Goal: Task Accomplishment & Management: Use online tool/utility

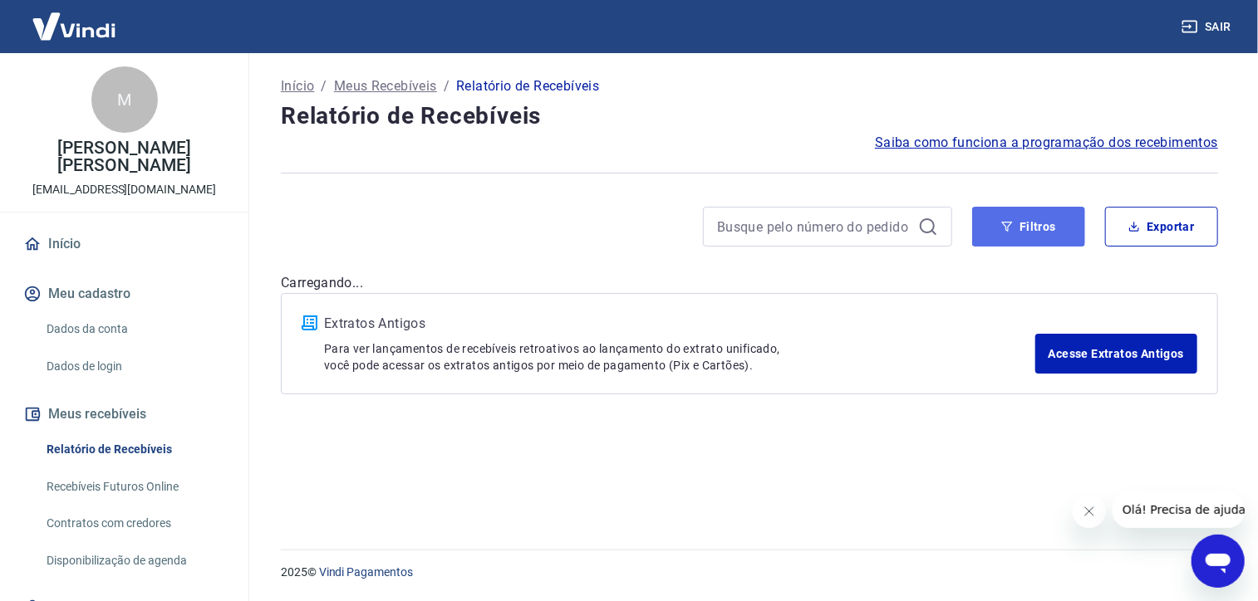
click at [1046, 228] on button "Filtros" at bounding box center [1028, 227] width 113 height 40
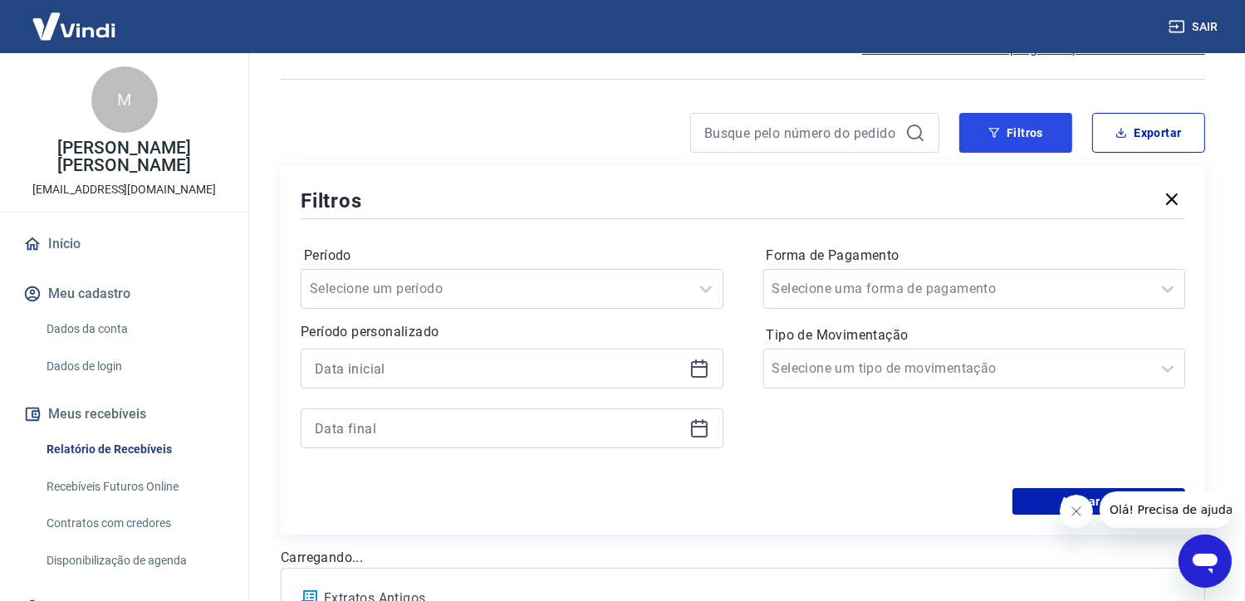
scroll to position [166, 0]
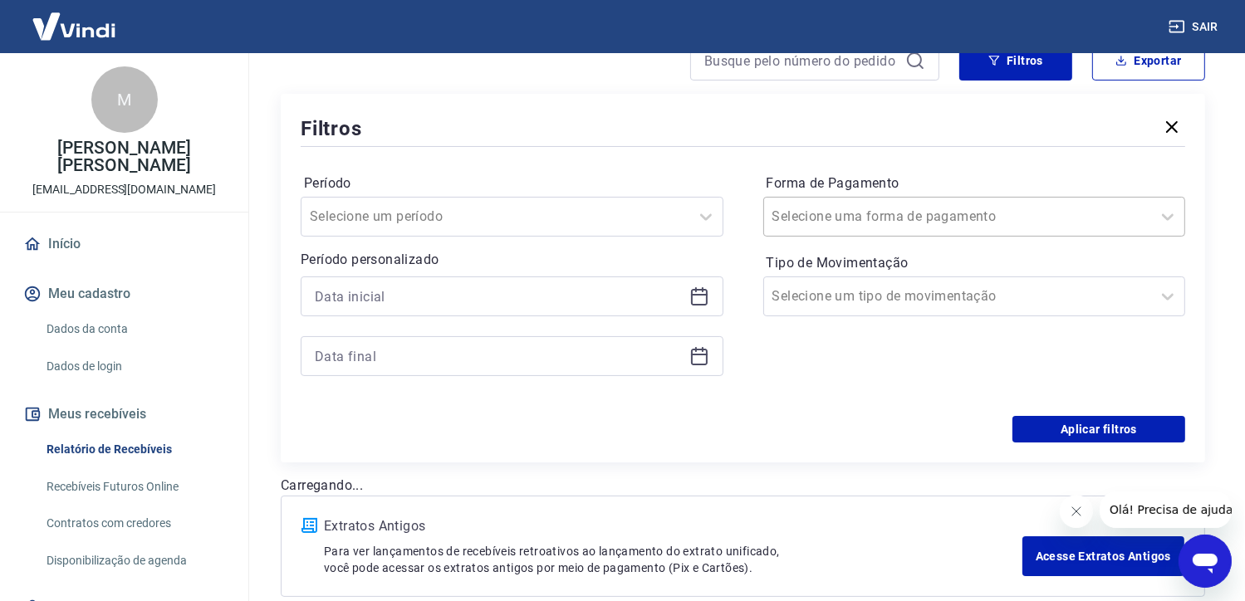
click at [782, 218] on input "Forma de Pagamento" at bounding box center [857, 217] width 168 height 20
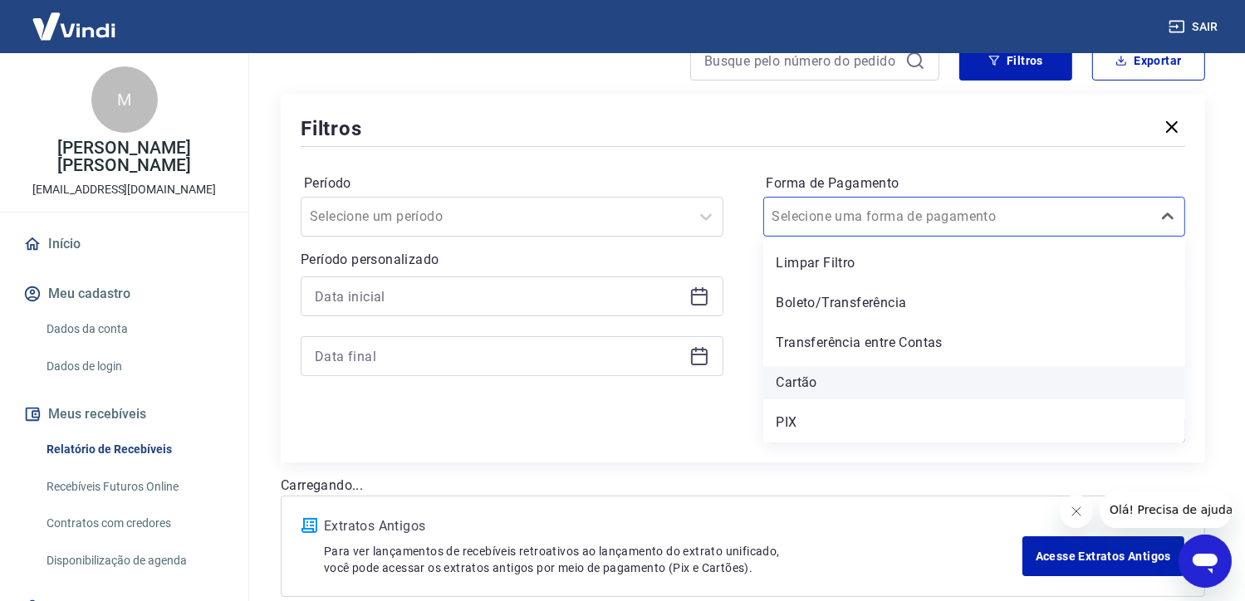
click at [808, 385] on div "Cartão" at bounding box center [974, 382] width 423 height 33
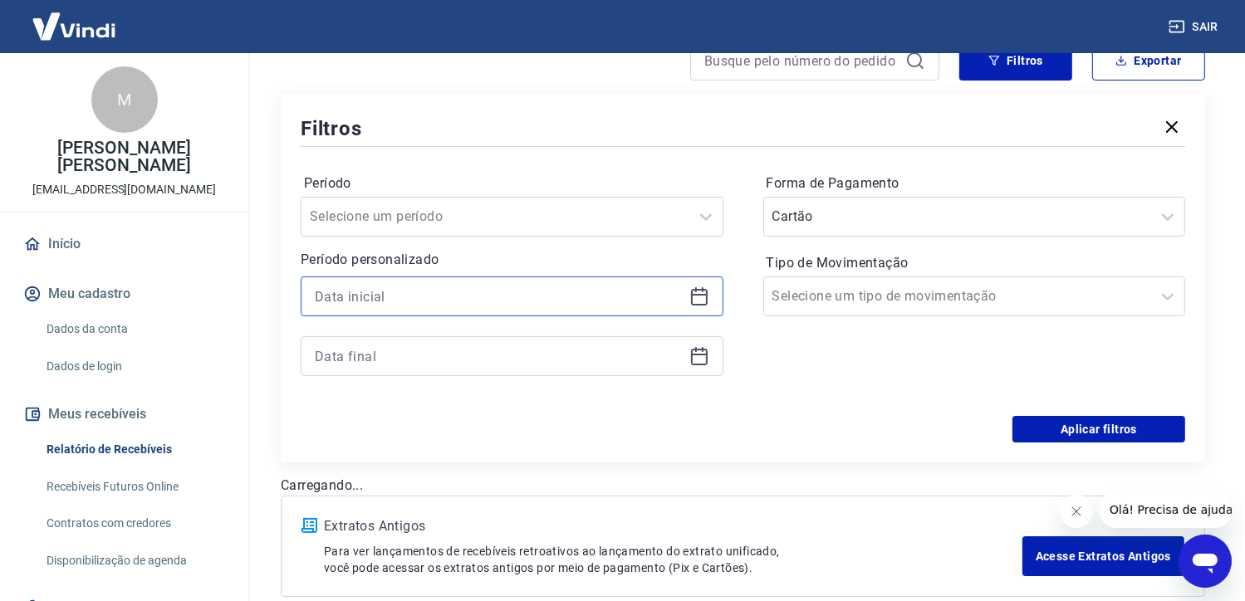
click at [618, 305] on input at bounding box center [499, 296] width 368 height 25
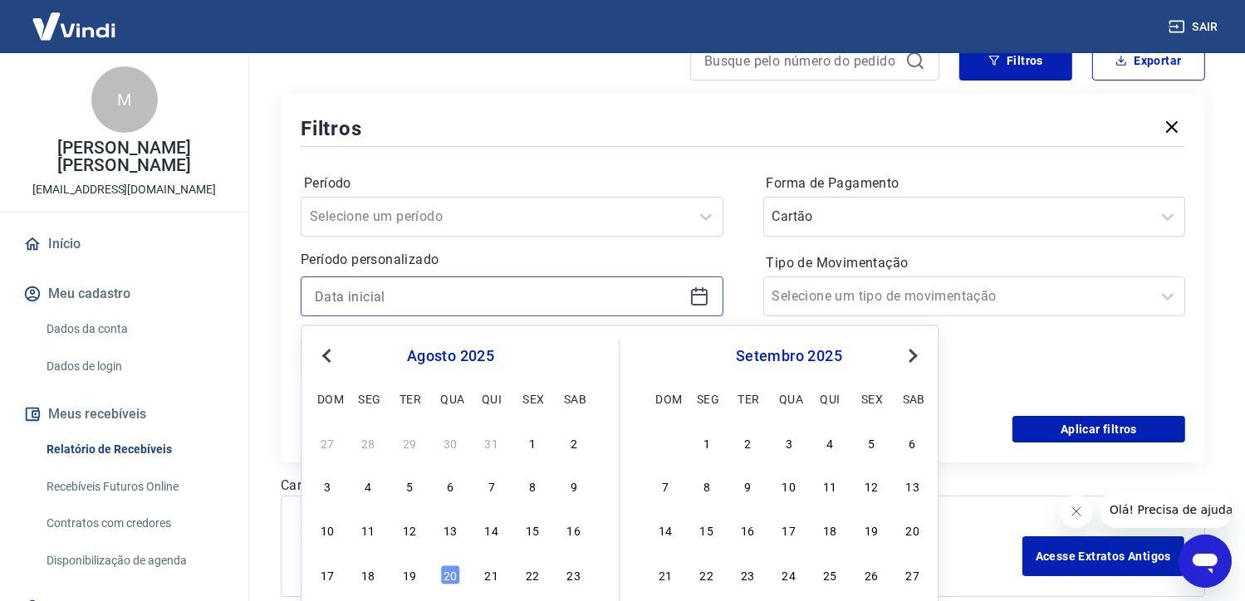
scroll to position [249, 0]
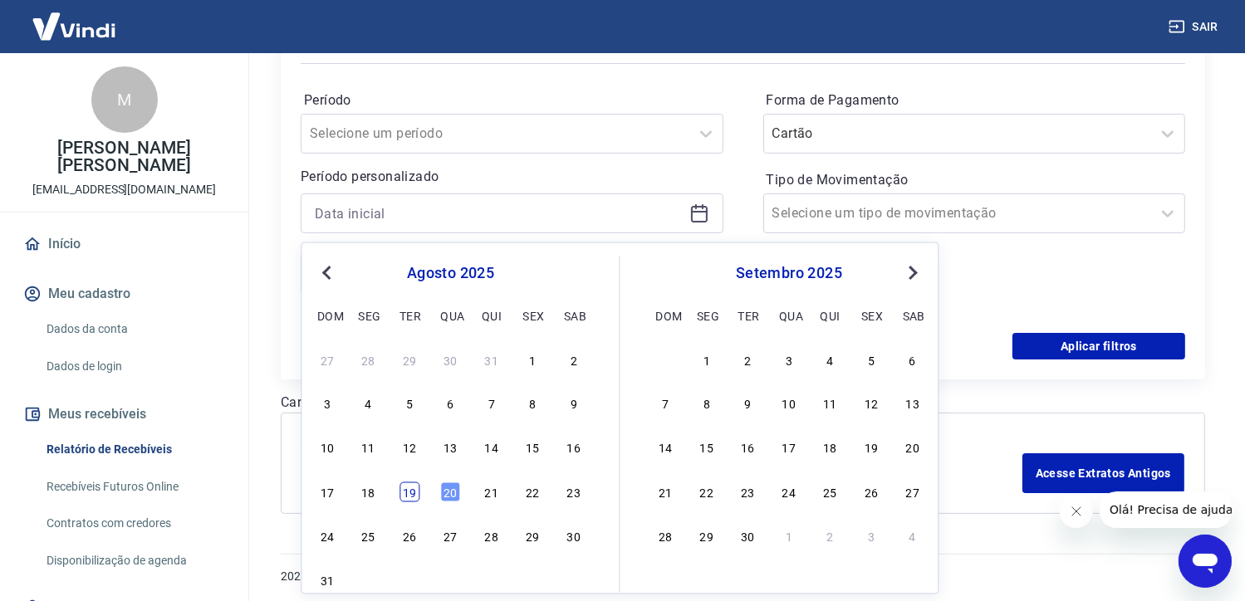
click at [410, 489] on div "19" at bounding box center [410, 492] width 20 height 20
type input "[DATE]"
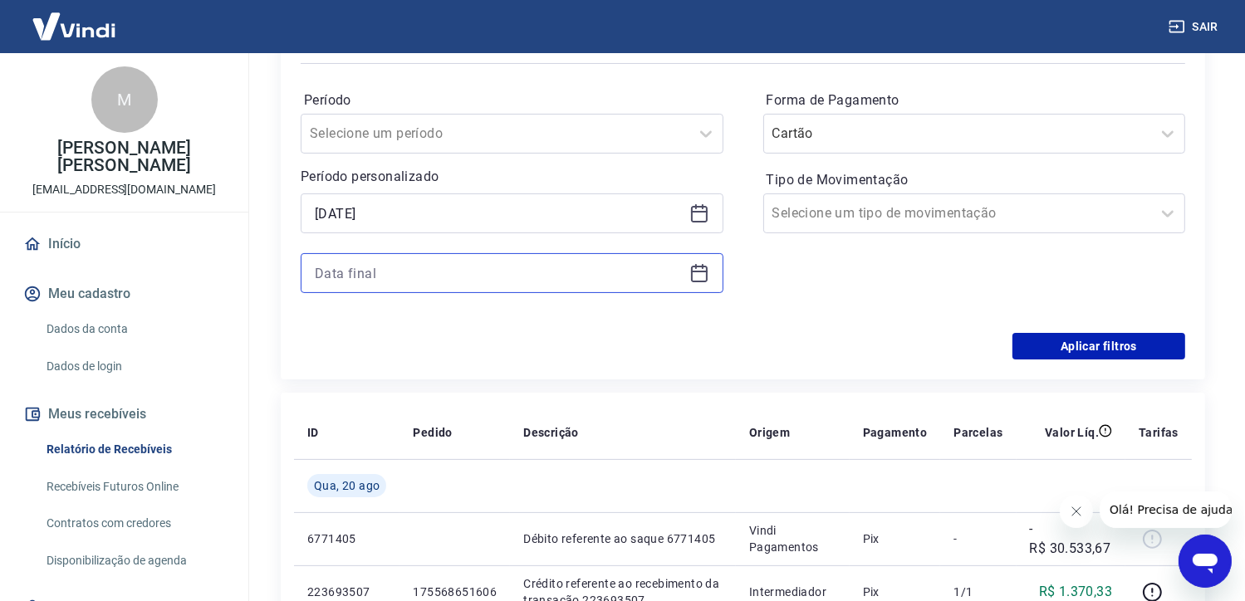
click at [409, 268] on input at bounding box center [499, 273] width 368 height 25
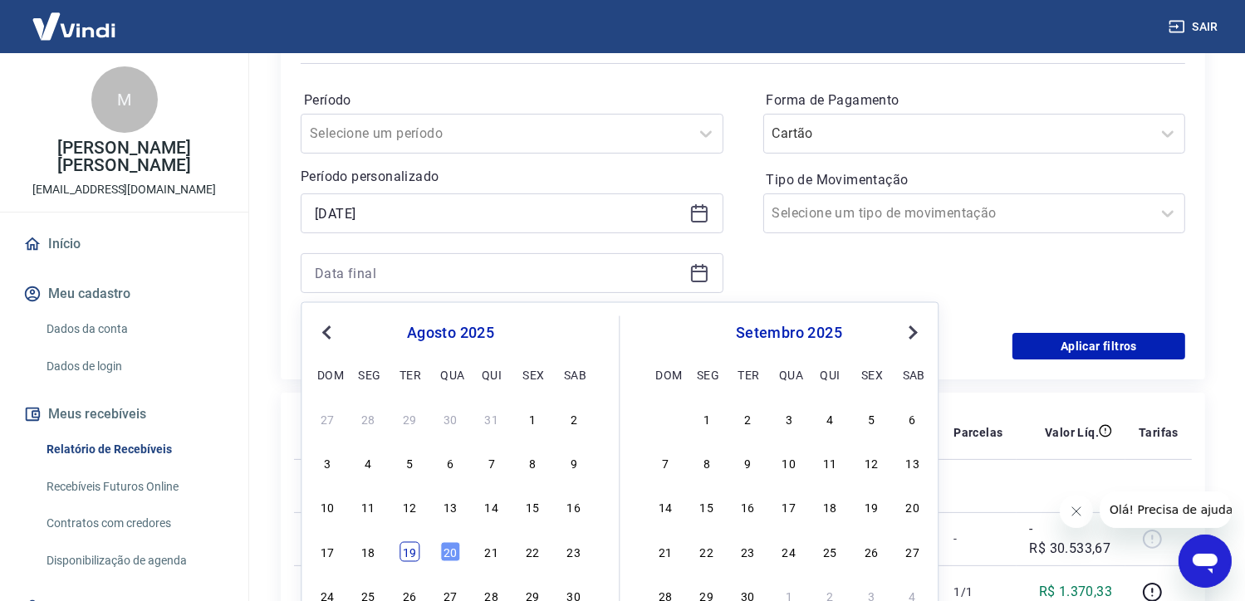
click at [412, 552] on div "19" at bounding box center [410, 552] width 20 height 20
type input "[DATE]"
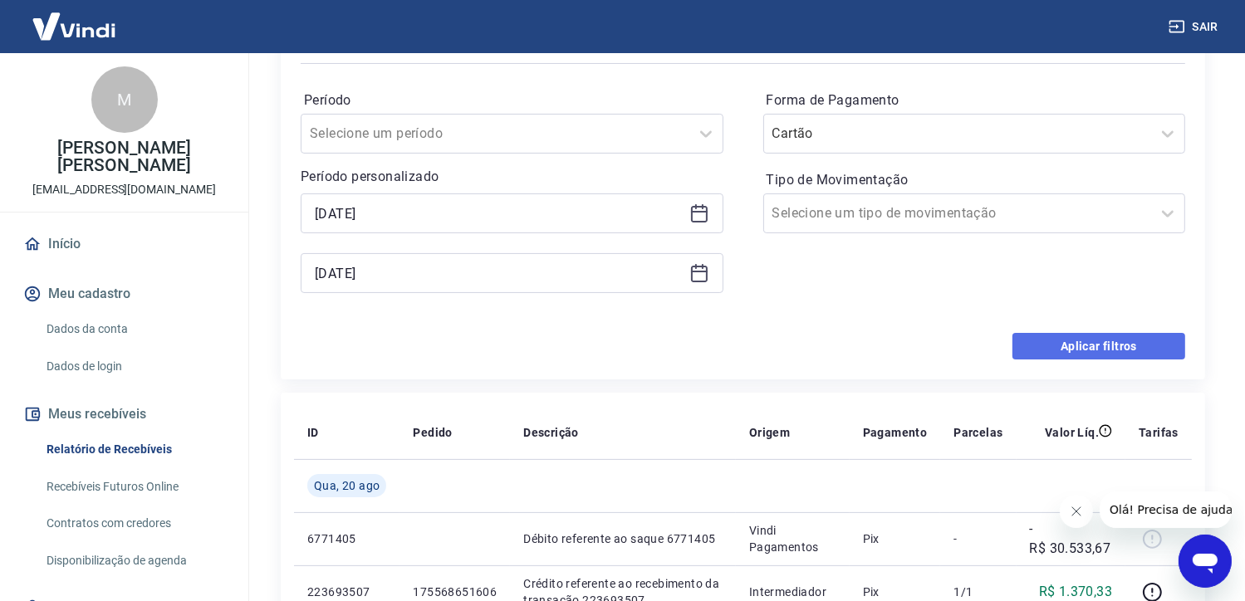
click at [1043, 355] on button "Aplicar filtros" at bounding box center [1099, 346] width 173 height 27
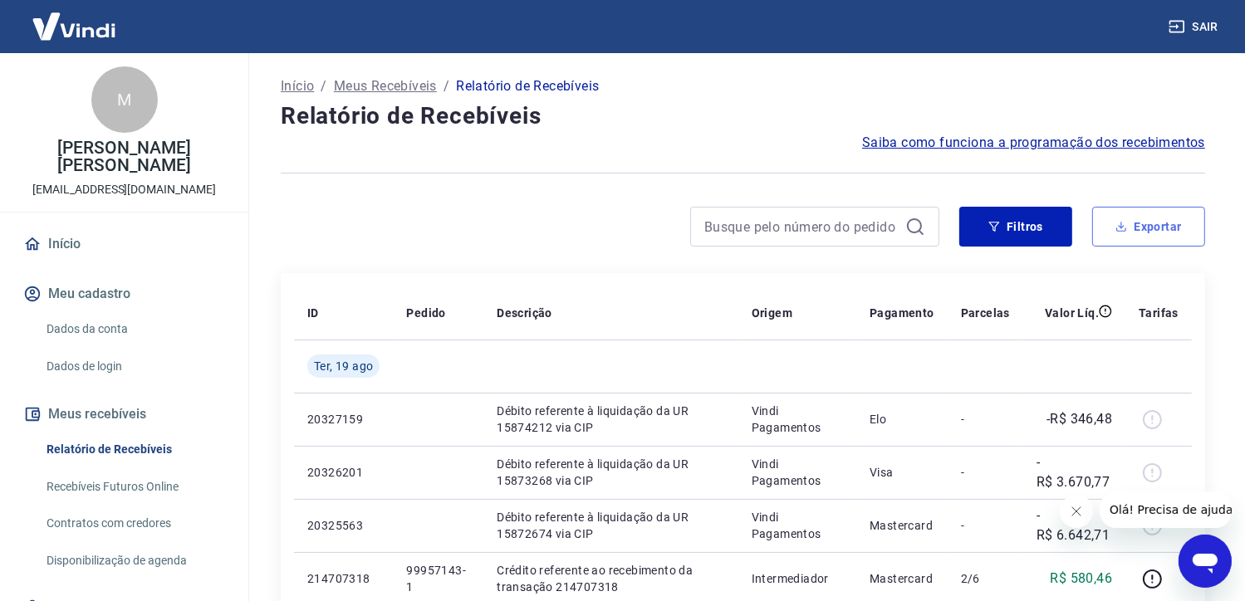
click at [1176, 223] on button "Exportar" at bounding box center [1148, 227] width 113 height 40
type input "[DATE]"
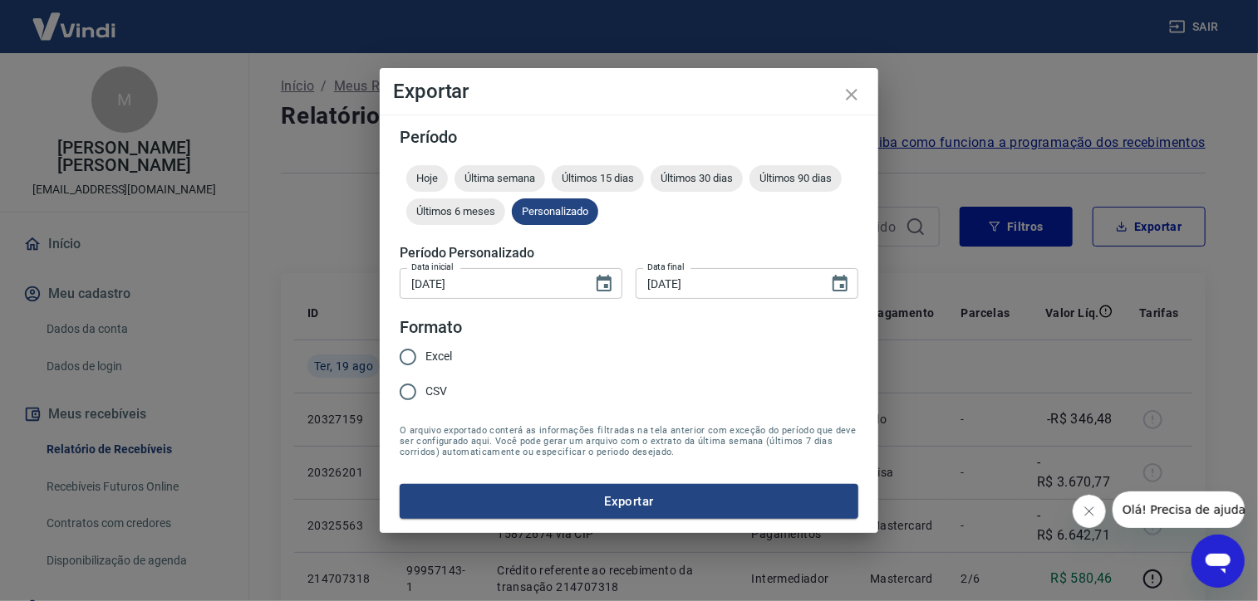
click at [429, 351] on span "Excel" at bounding box center [438, 356] width 27 height 17
click at [425, 351] on input "Excel" at bounding box center [407, 357] width 35 height 35
radio input "true"
click at [598, 504] on button "Exportar" at bounding box center [629, 501] width 459 height 35
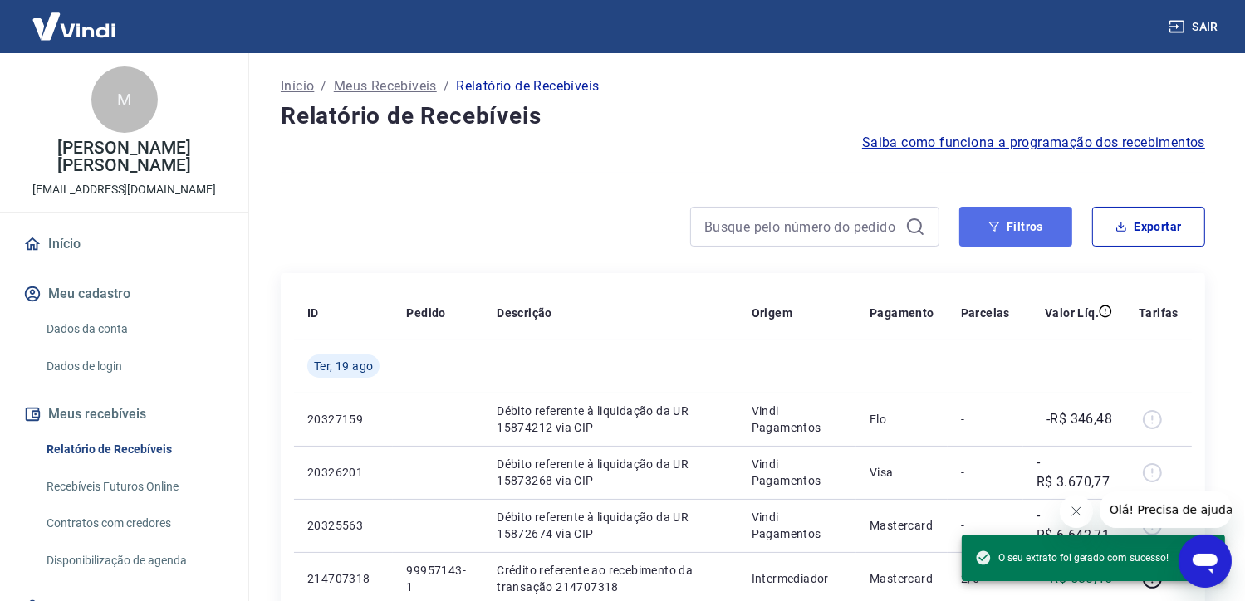
click at [1045, 222] on button "Filtros" at bounding box center [1015, 227] width 113 height 40
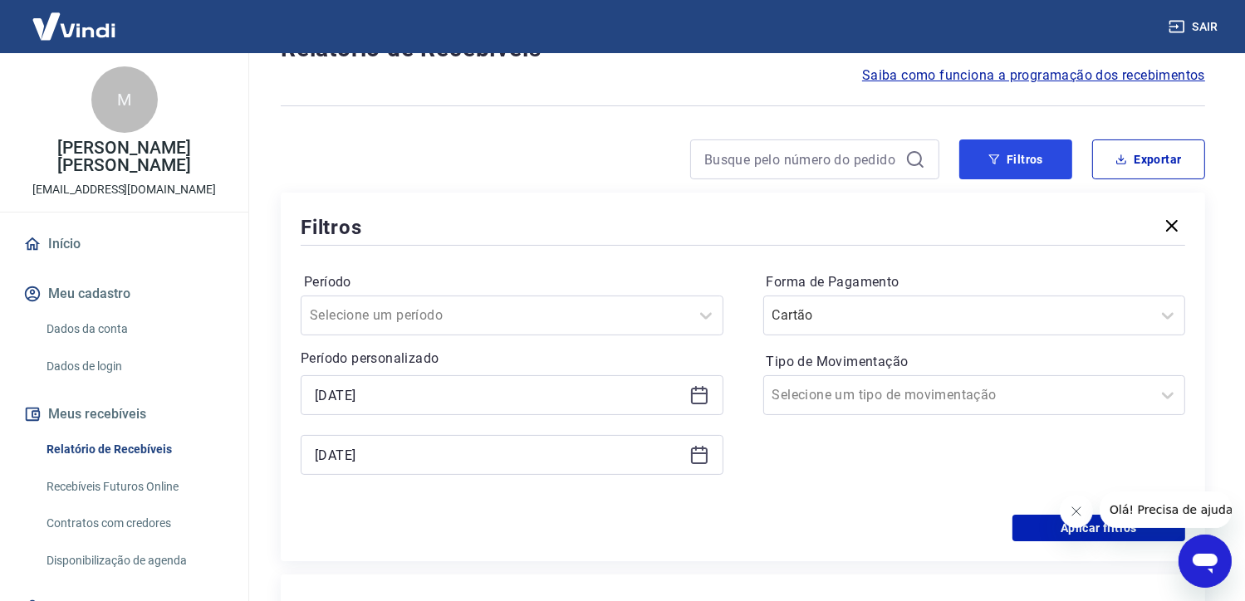
scroll to position [166, 0]
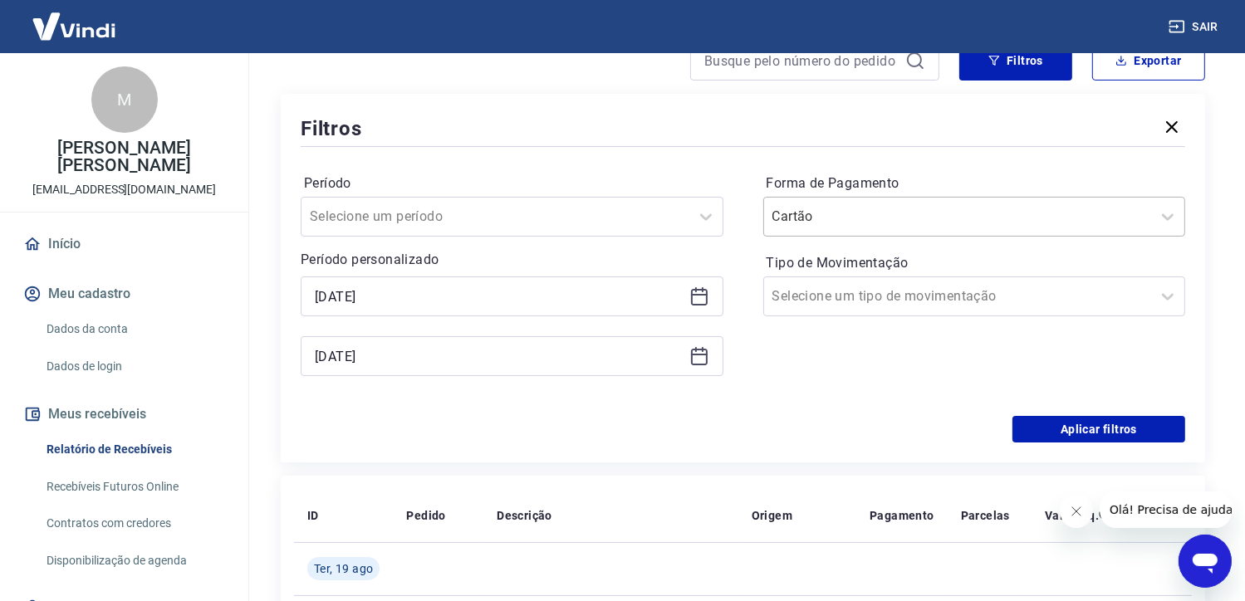
click at [846, 209] on input "Forma de Pagamento" at bounding box center [857, 217] width 168 height 20
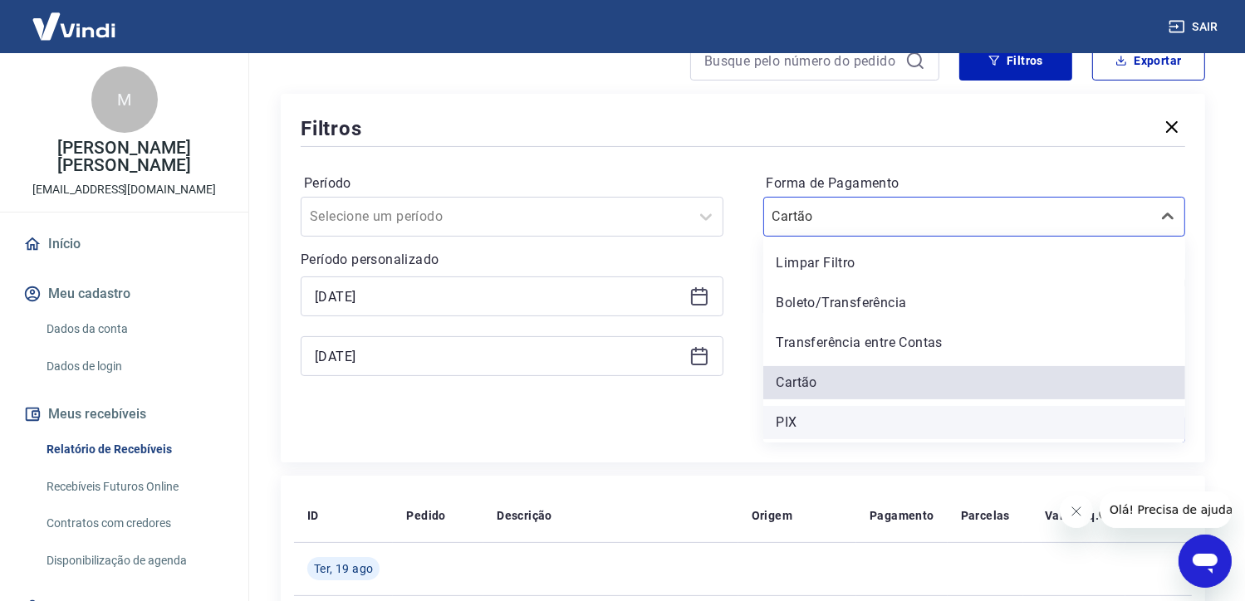
click at [822, 421] on div "PIX" at bounding box center [974, 422] width 423 height 33
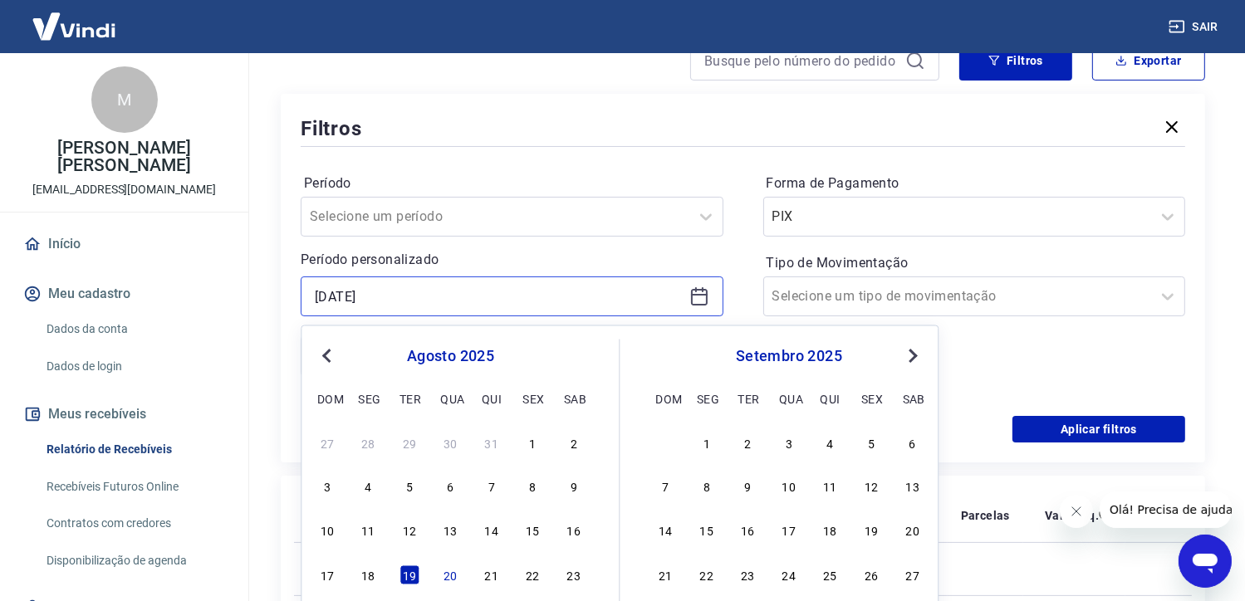
click at [416, 287] on input "[DATE]" at bounding box center [499, 296] width 368 height 25
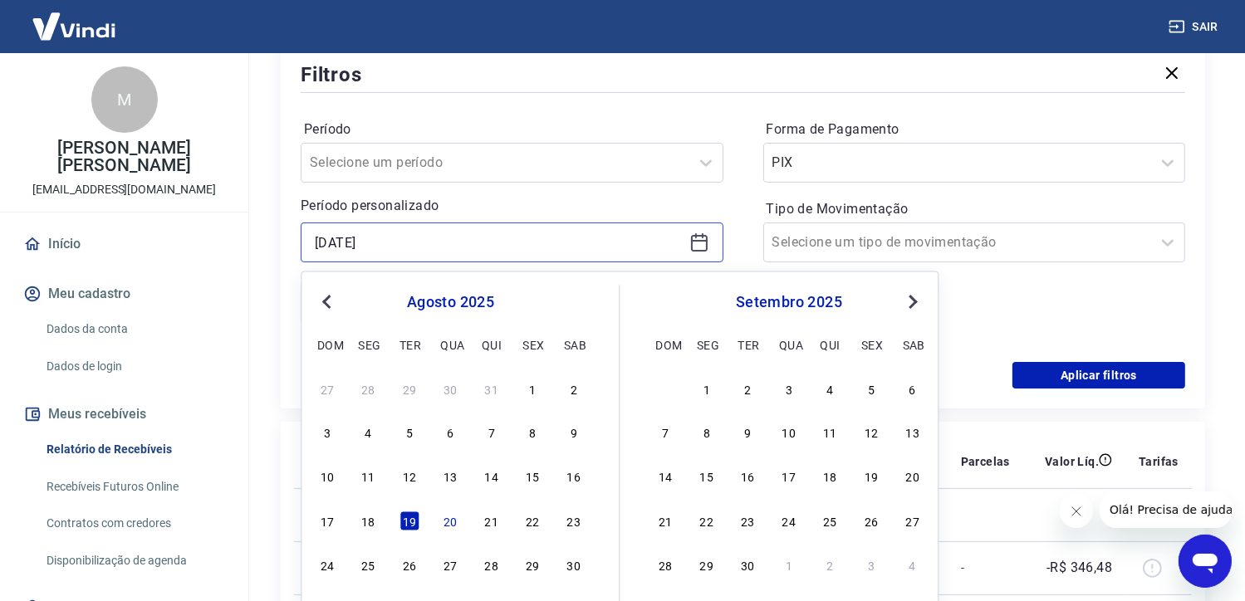
scroll to position [249, 0]
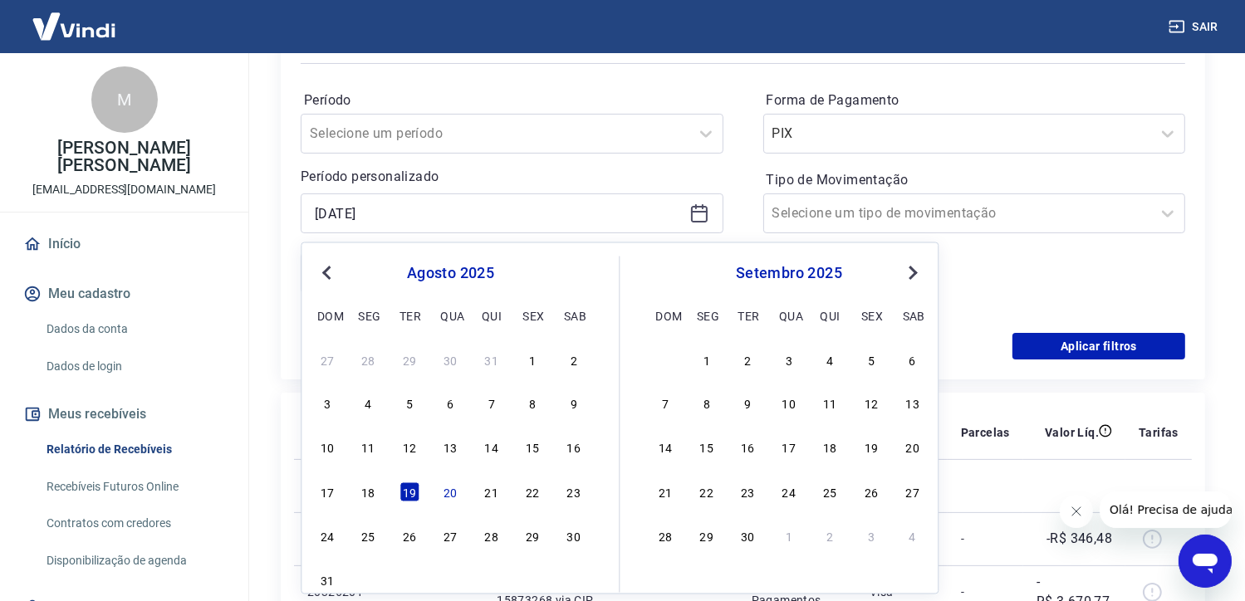
click at [501, 173] on p "Período personalizado" at bounding box center [512, 177] width 423 height 20
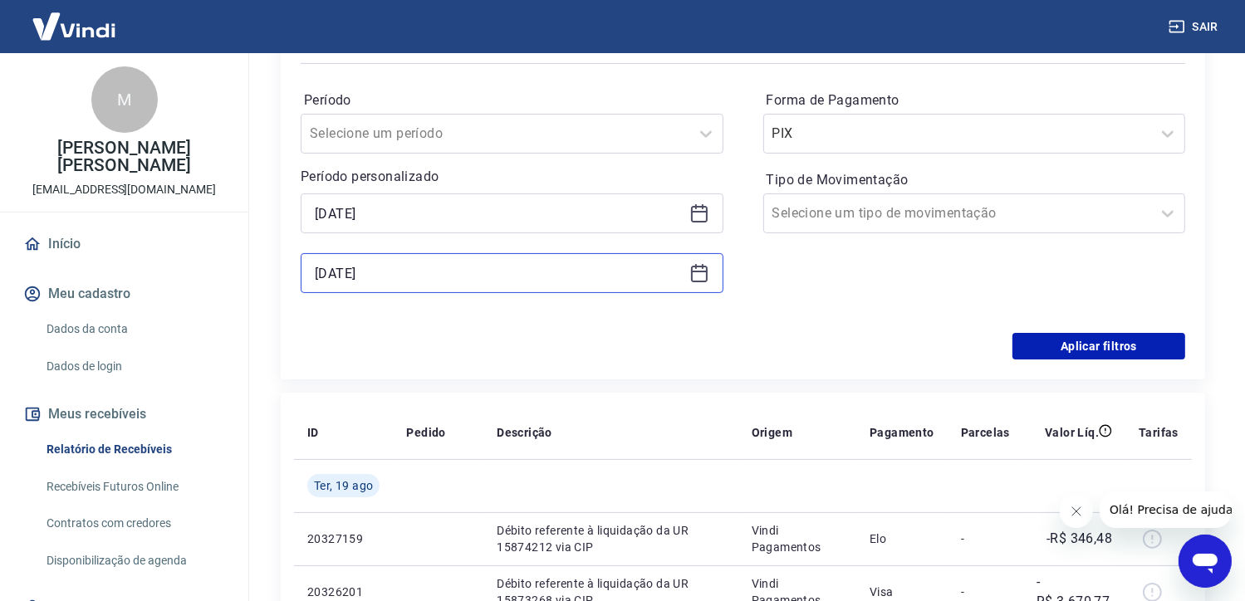
click at [444, 269] on input "[DATE]" at bounding box center [499, 273] width 368 height 25
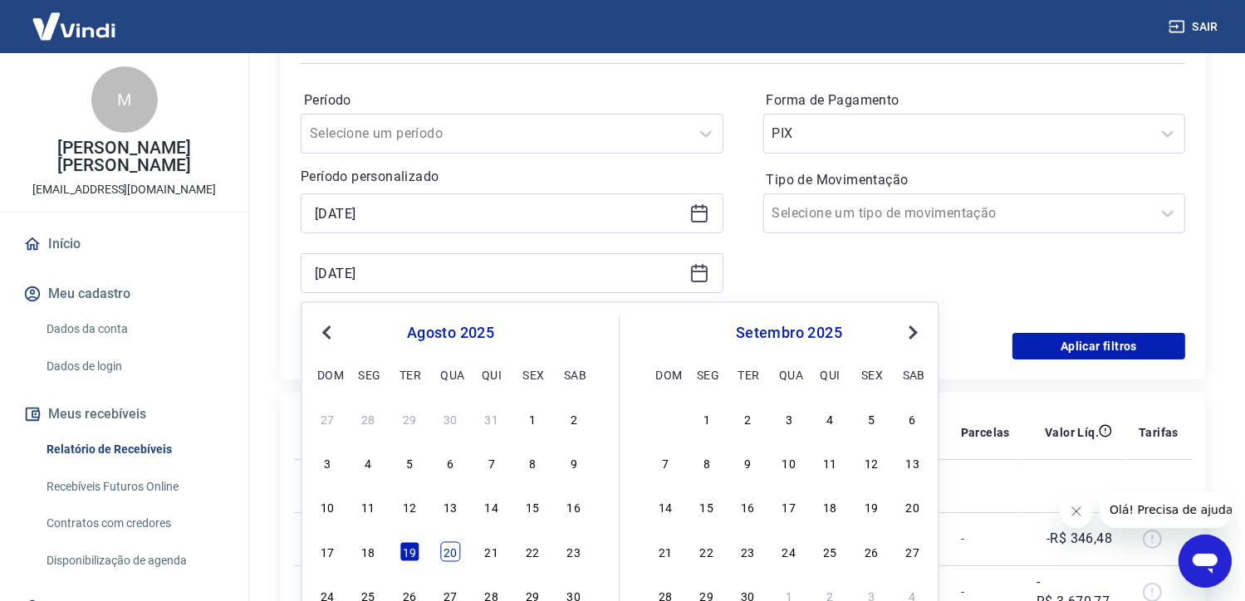
click at [451, 551] on div "20" at bounding box center [450, 552] width 20 height 20
type input "[DATE]"
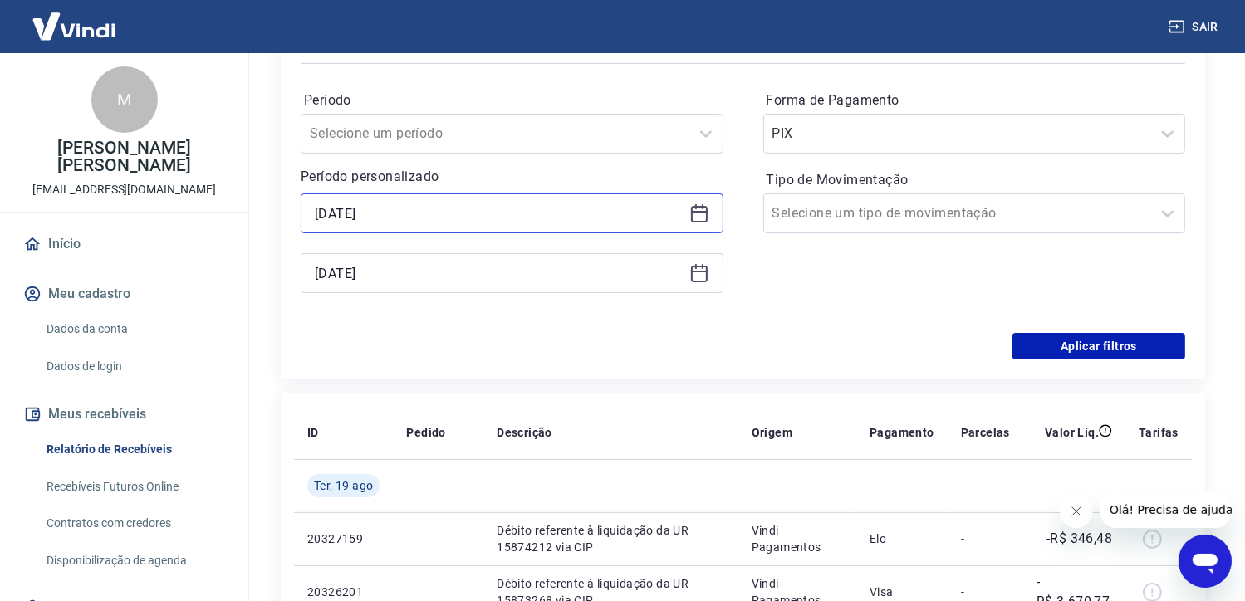
click at [525, 226] on input "[DATE]" at bounding box center [499, 213] width 368 height 25
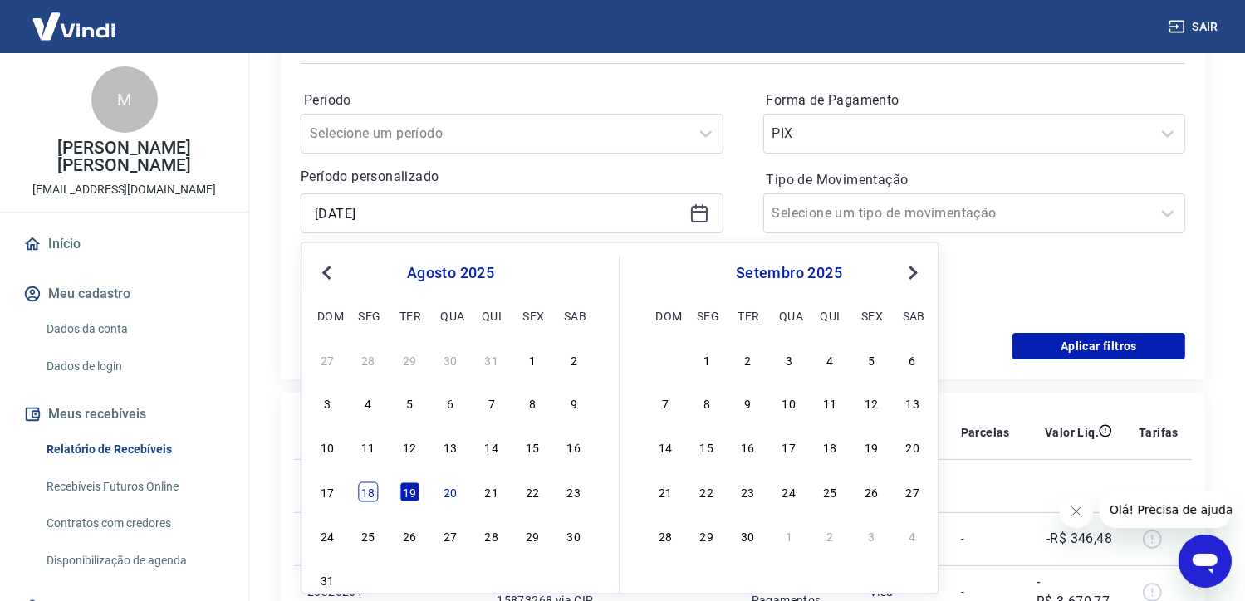
click at [359, 496] on div "18" at bounding box center [369, 492] width 20 height 20
type input "[DATE]"
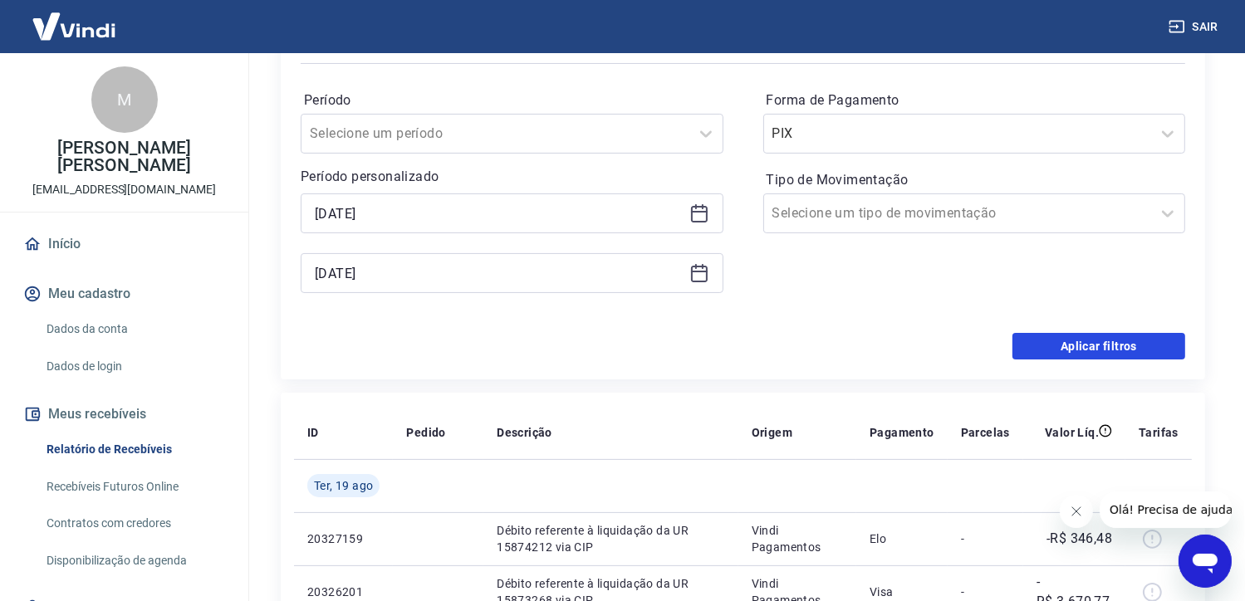
click at [1127, 341] on button "Aplicar filtros" at bounding box center [1099, 346] width 173 height 27
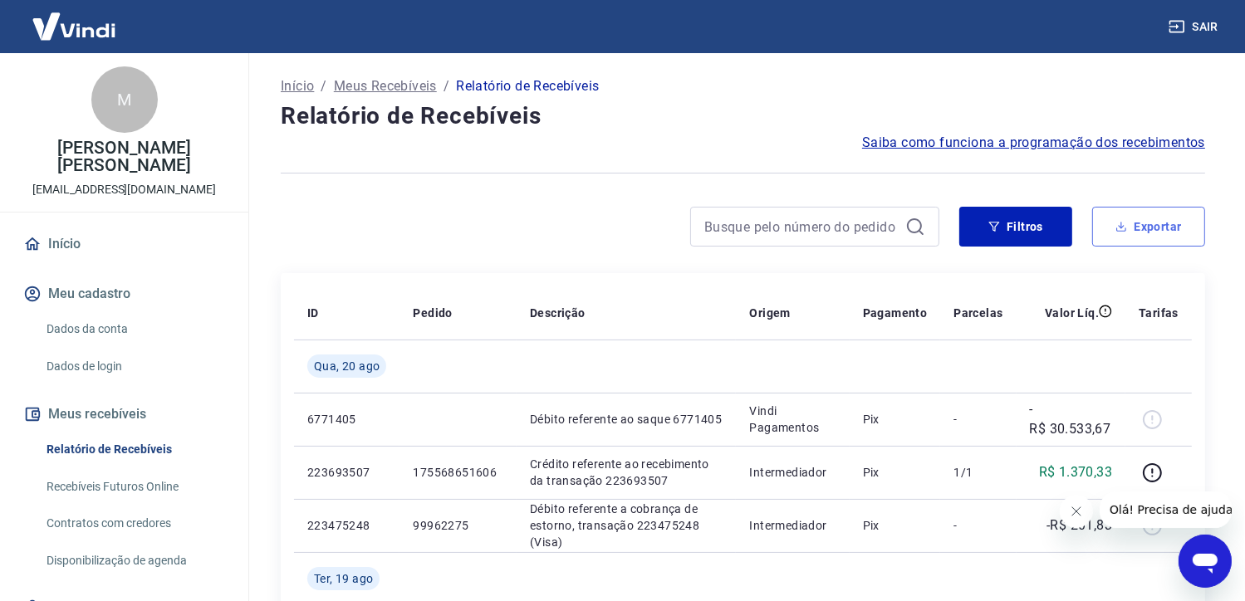
click at [1153, 231] on button "Exportar" at bounding box center [1148, 227] width 113 height 40
type input "[DATE]"
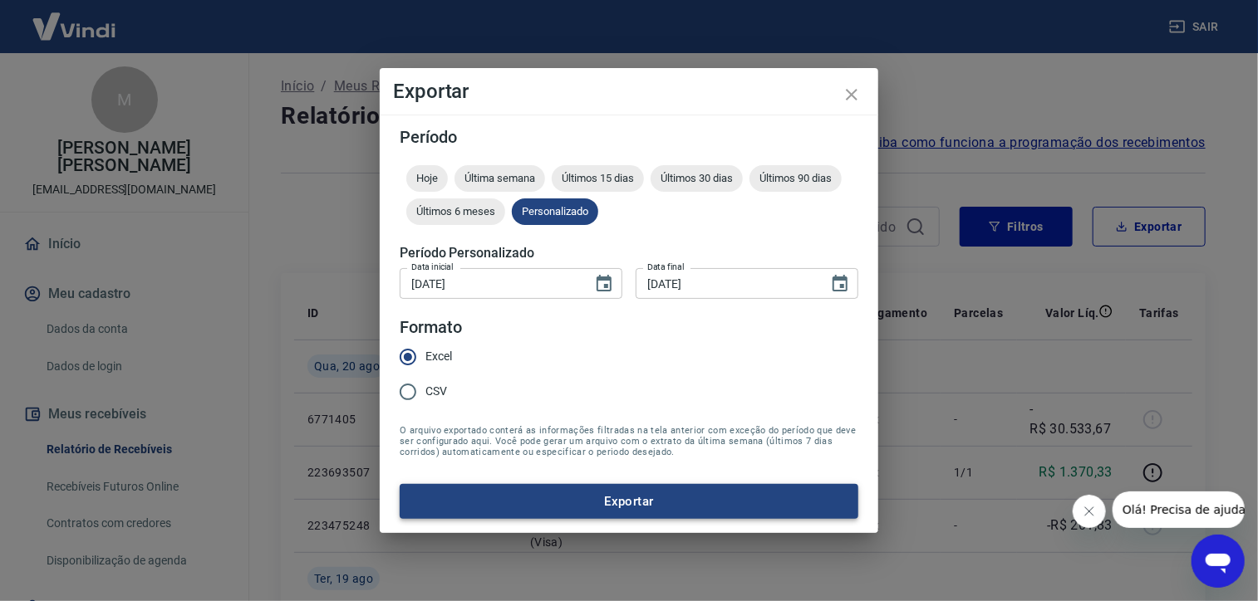
click at [611, 502] on button "Exportar" at bounding box center [629, 501] width 459 height 35
